Goal: Task Accomplishment & Management: Use online tool/utility

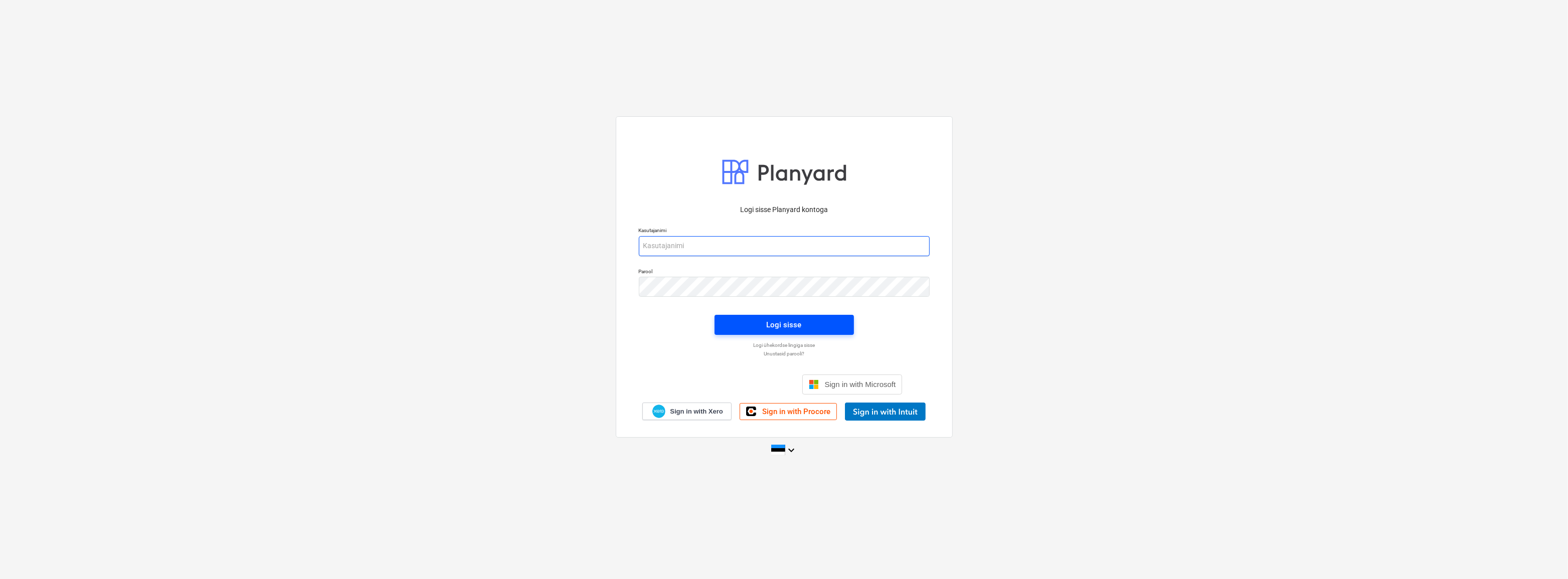
type input "[EMAIL_ADDRESS][DOMAIN_NAME]"
click at [792, 328] on div "Logi sisse" at bounding box center [784, 324] width 35 height 13
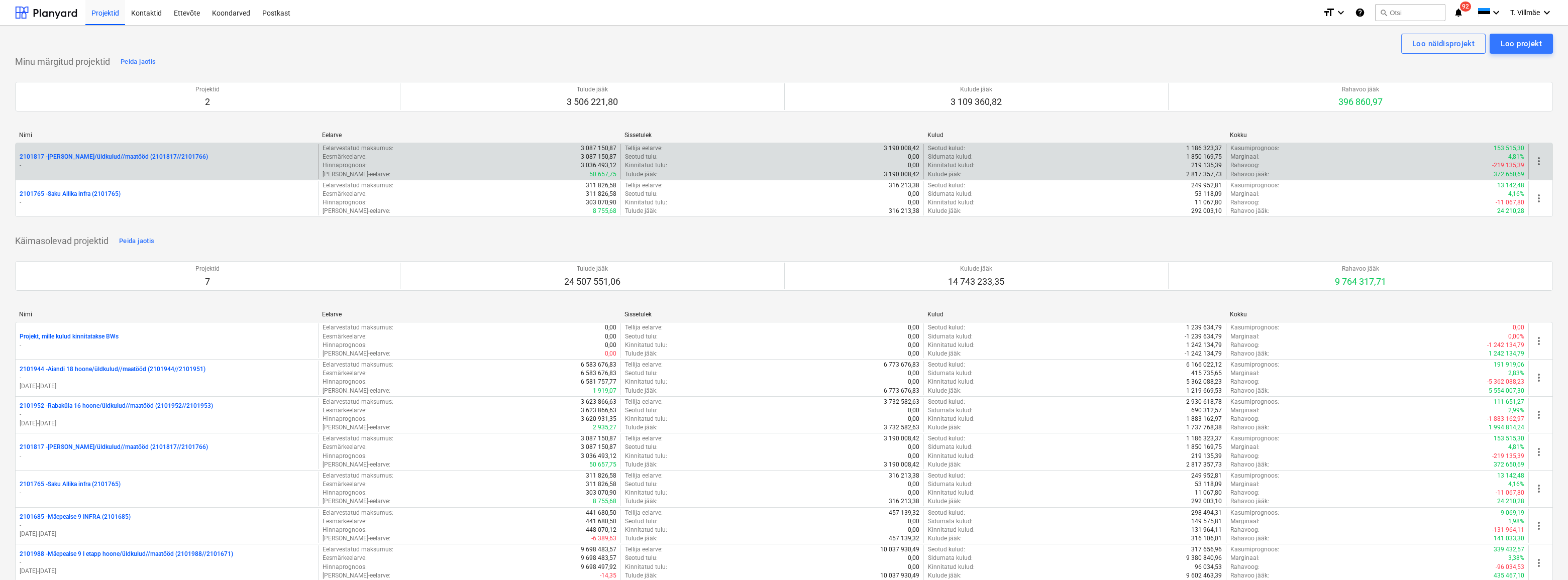
click at [163, 162] on p "-" at bounding box center [167, 165] width 294 height 9
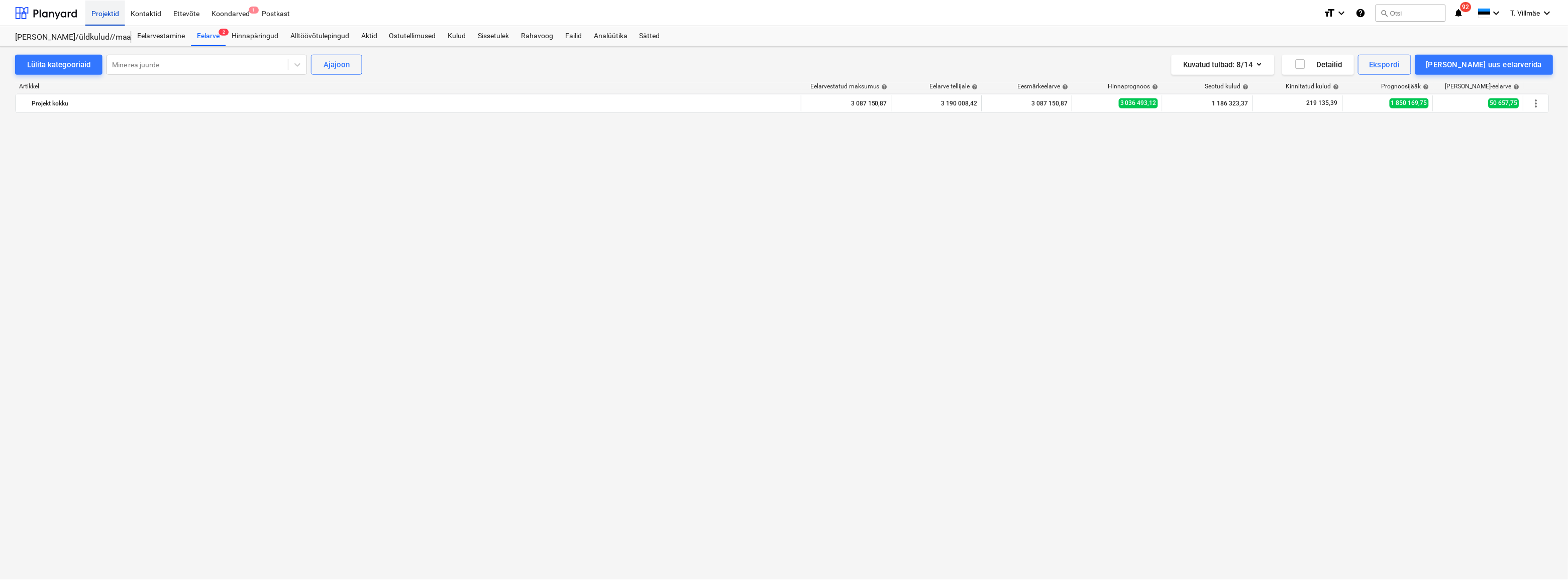
scroll to position [2471, 0]
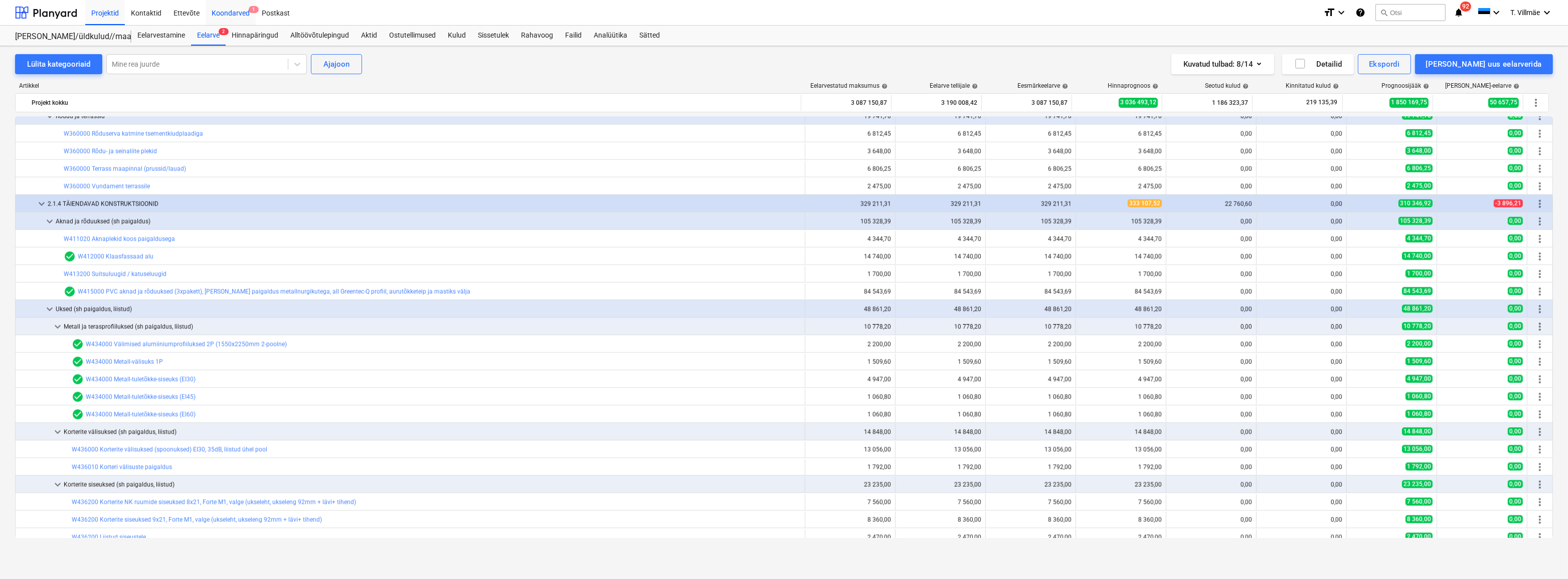
click at [224, 14] on div "Koondarved 1" at bounding box center [230, 12] width 50 height 25
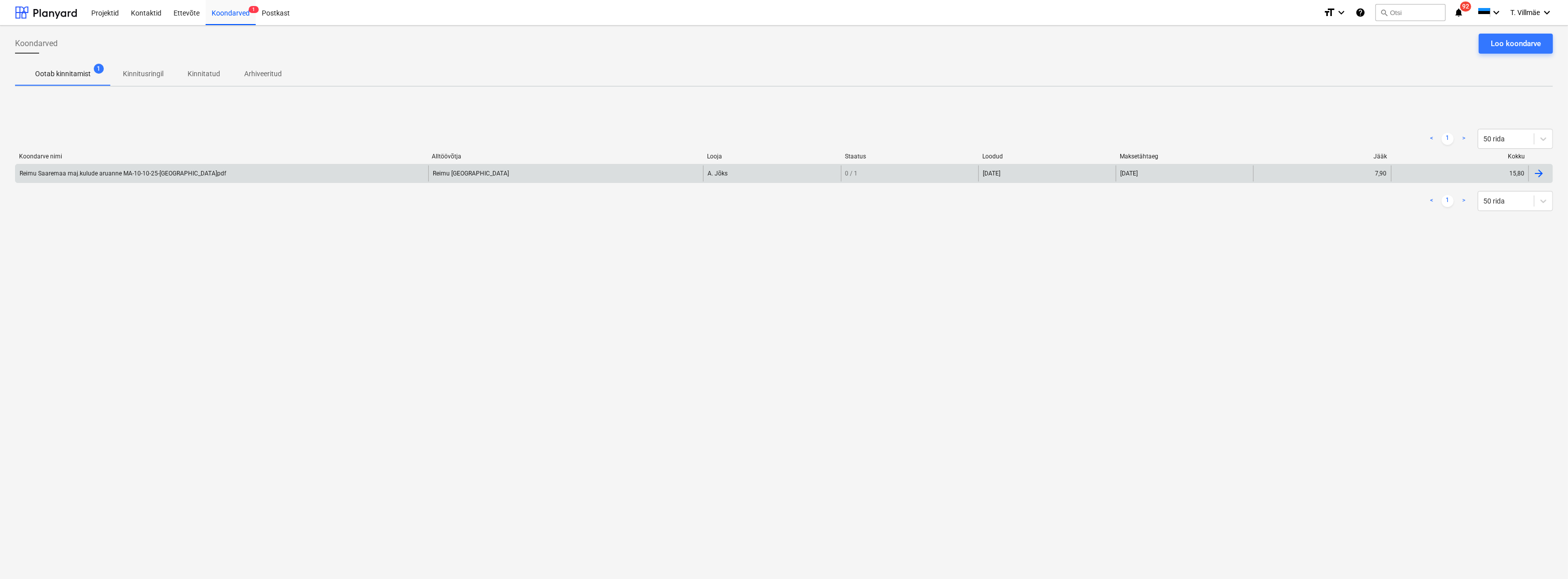
click at [82, 175] on div "Reimu Saaremaa maj.kulude aruanne MA-10-10-25-[GEOGRAPHIC_DATA]pdf" at bounding box center [123, 173] width 206 height 7
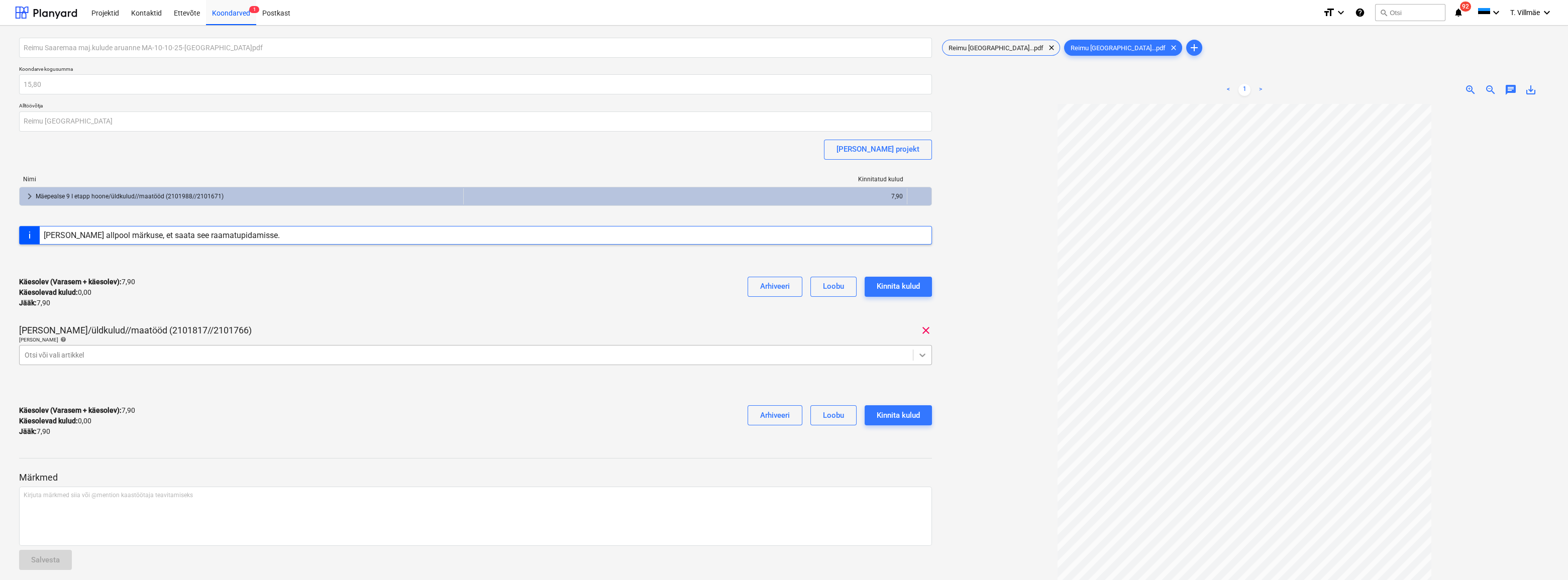
click at [926, 355] on icon at bounding box center [922, 355] width 10 height 10
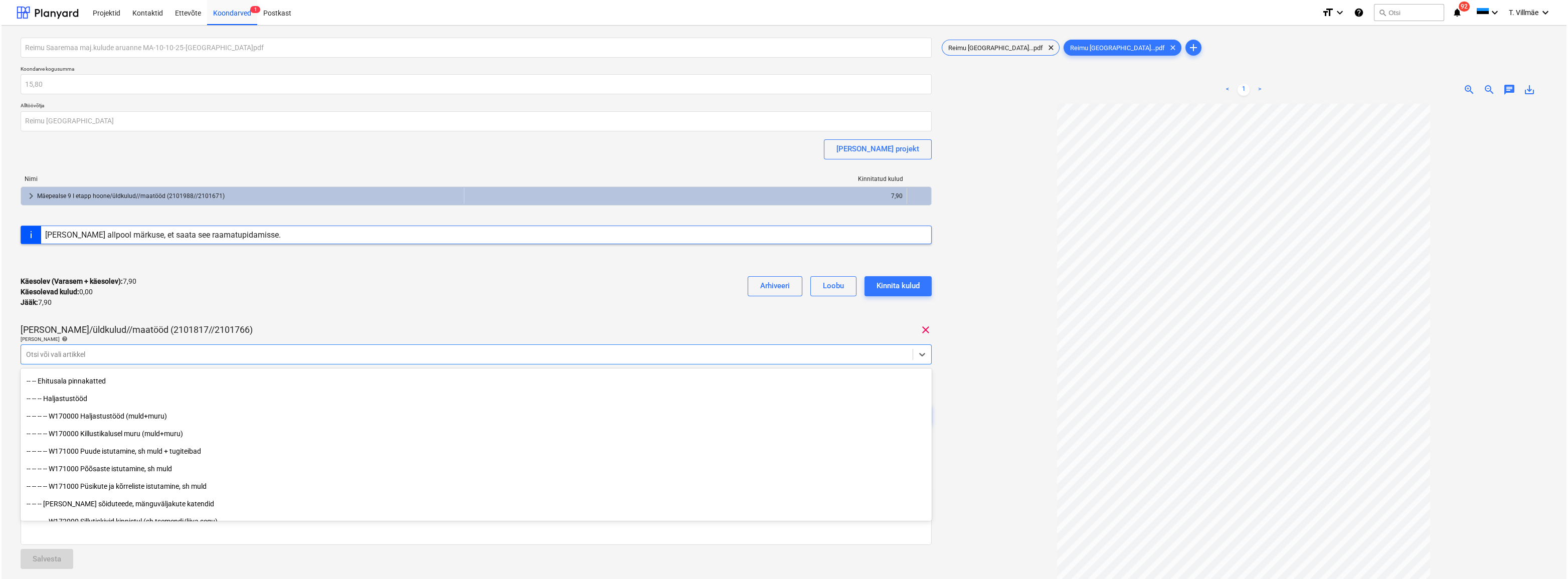
scroll to position [228, 0]
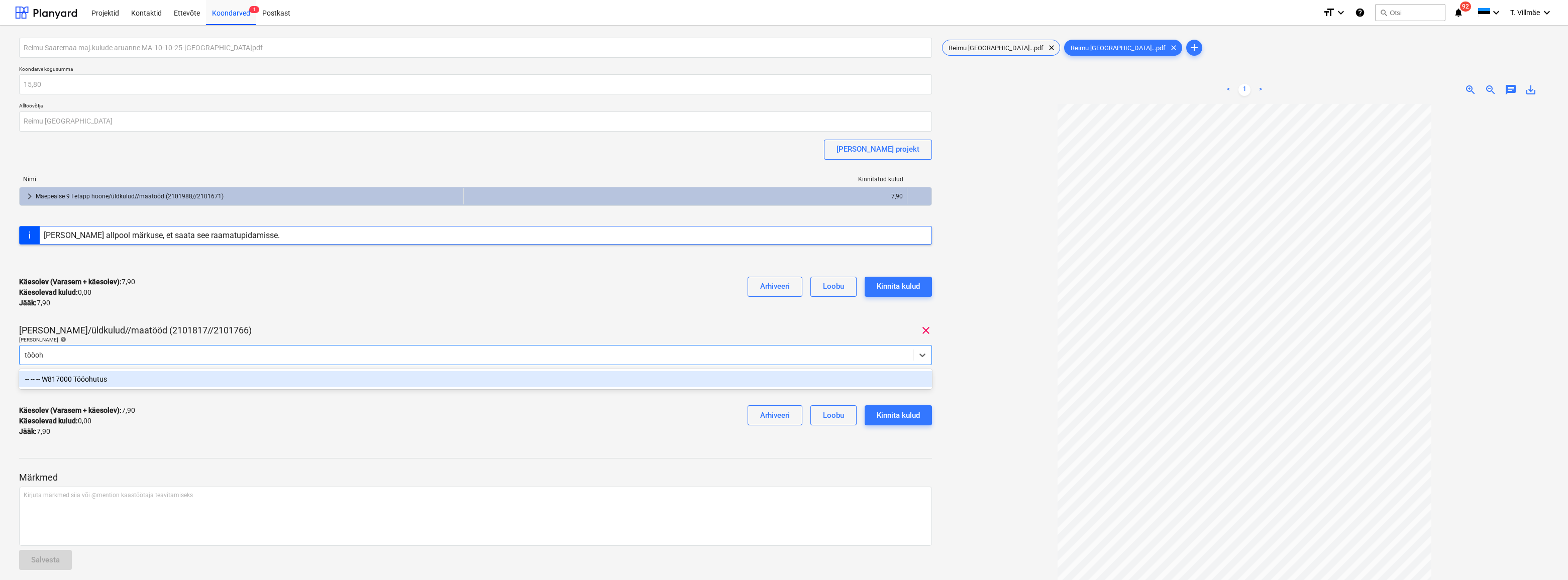
type input "tööohu"
click at [584, 386] on div "-- -- -- W817000 Tööohutus" at bounding box center [475, 379] width 913 height 16
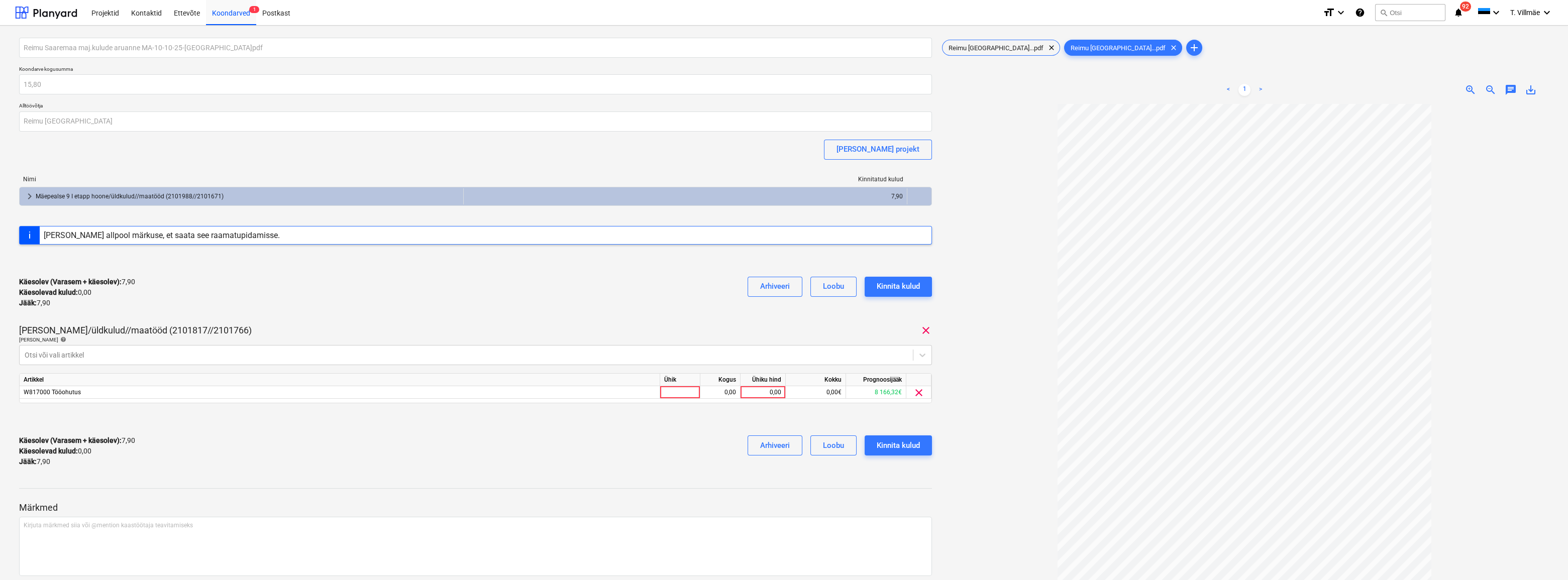
click at [675, 311] on div "Käesolev (Varasem + käesolev) : 7,90 Käesolevad kulud : 0,00 Jääk : 7,90 Arhive…" at bounding box center [475, 292] width 913 height 48
click at [687, 396] on div at bounding box center [680, 392] width 41 height 13
type input "kmpl"
click at [736, 392] on div "0,00" at bounding box center [720, 392] width 32 height 13
type input "1"
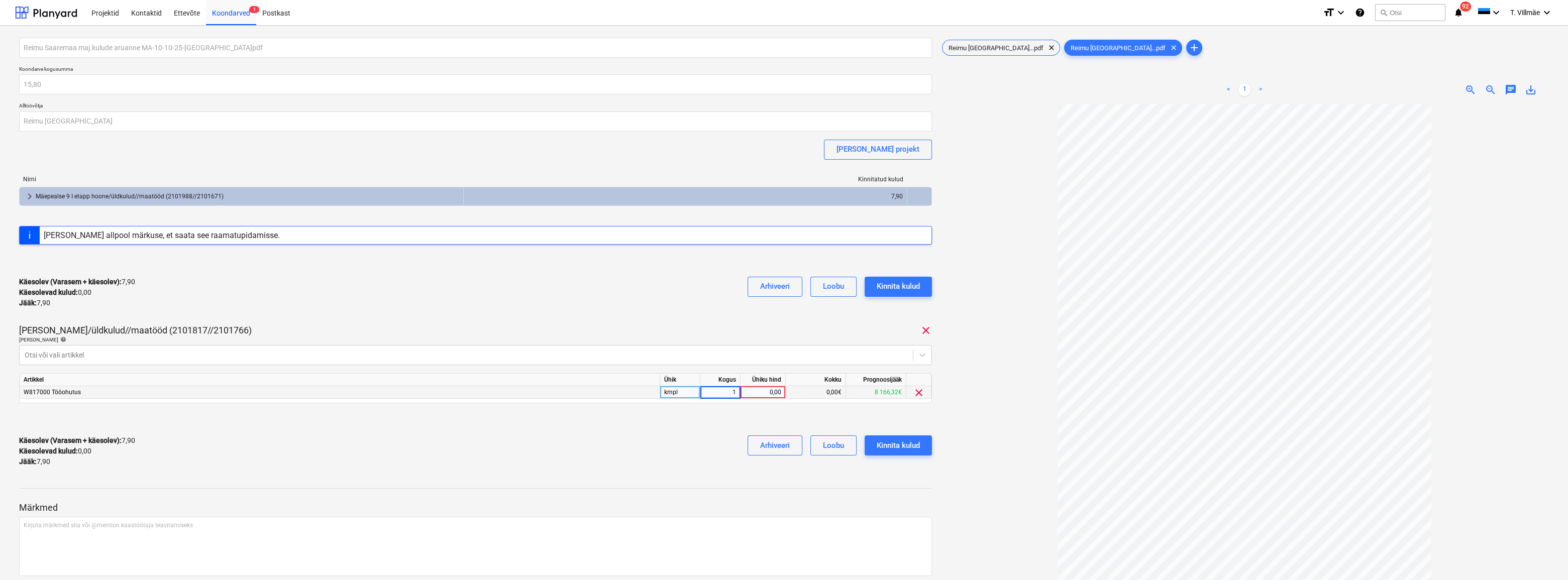
click at [756, 392] on div "0,00" at bounding box center [763, 392] width 37 height 13
type input "7,9"
click at [663, 434] on div "Käesolev (Varasem + käesolev) : 7,90 Käesolevad kulud : 0,00 Jääk : 7,90 Arhive…" at bounding box center [475, 451] width 913 height 48
click at [901, 449] on div "Kinnita kulud" at bounding box center [898, 446] width 43 height 13
